Goal: Navigation & Orientation: Find specific page/section

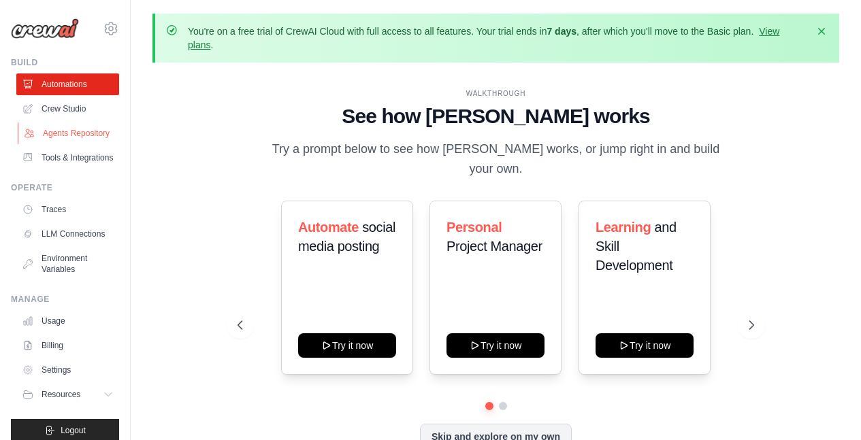
scroll to position [46, 0]
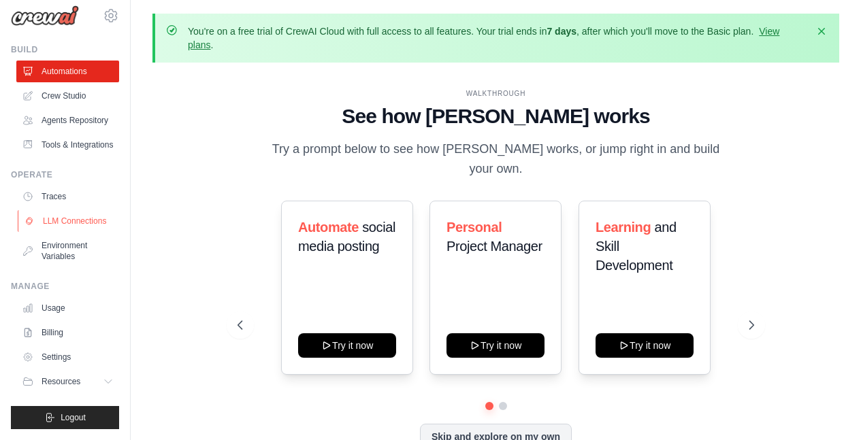
click at [59, 210] on link "LLM Connections" at bounding box center [69, 221] width 103 height 22
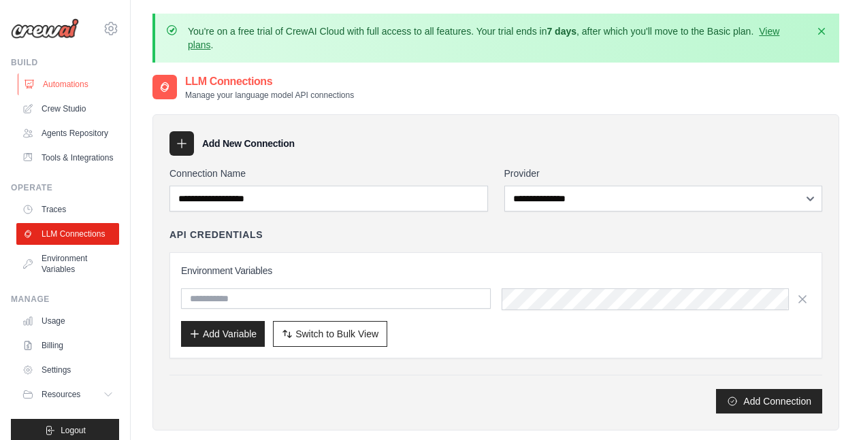
click at [55, 87] on link "Automations" at bounding box center [69, 84] width 103 height 22
